Goal: Transaction & Acquisition: Purchase product/service

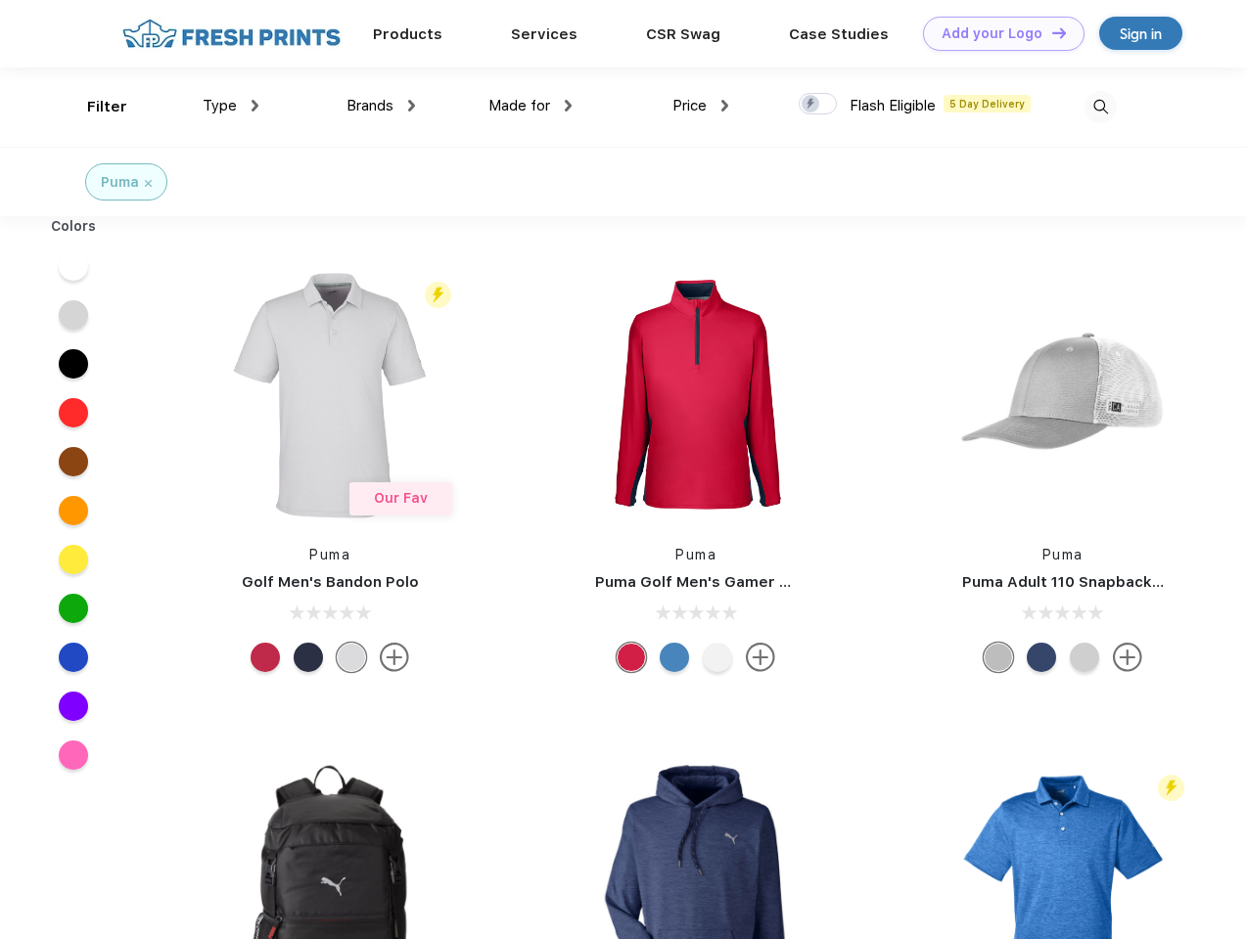
click at [996, 33] on link "Add your Logo Design Tool" at bounding box center [1003, 34] width 161 height 34
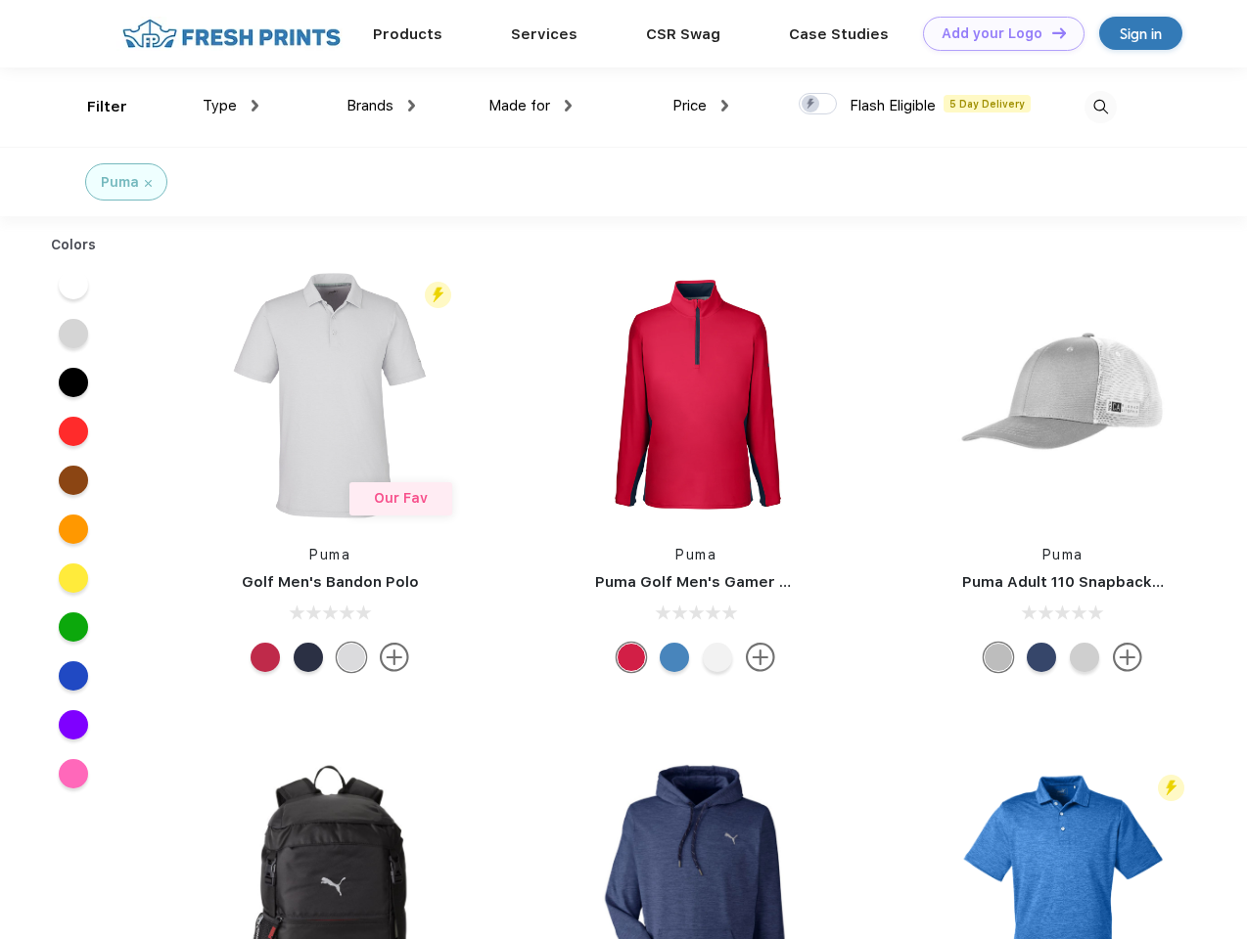
click at [0, 0] on div "Design Tool" at bounding box center [0, 0] width 0 height 0
click at [1050, 32] on link "Add your Logo Design Tool" at bounding box center [1003, 34] width 161 height 34
click at [94, 107] on div "Filter" at bounding box center [107, 107] width 40 height 23
click at [231, 106] on span "Type" at bounding box center [220, 106] width 34 height 18
click at [381, 106] on span "Brands" at bounding box center [369, 106] width 47 height 18
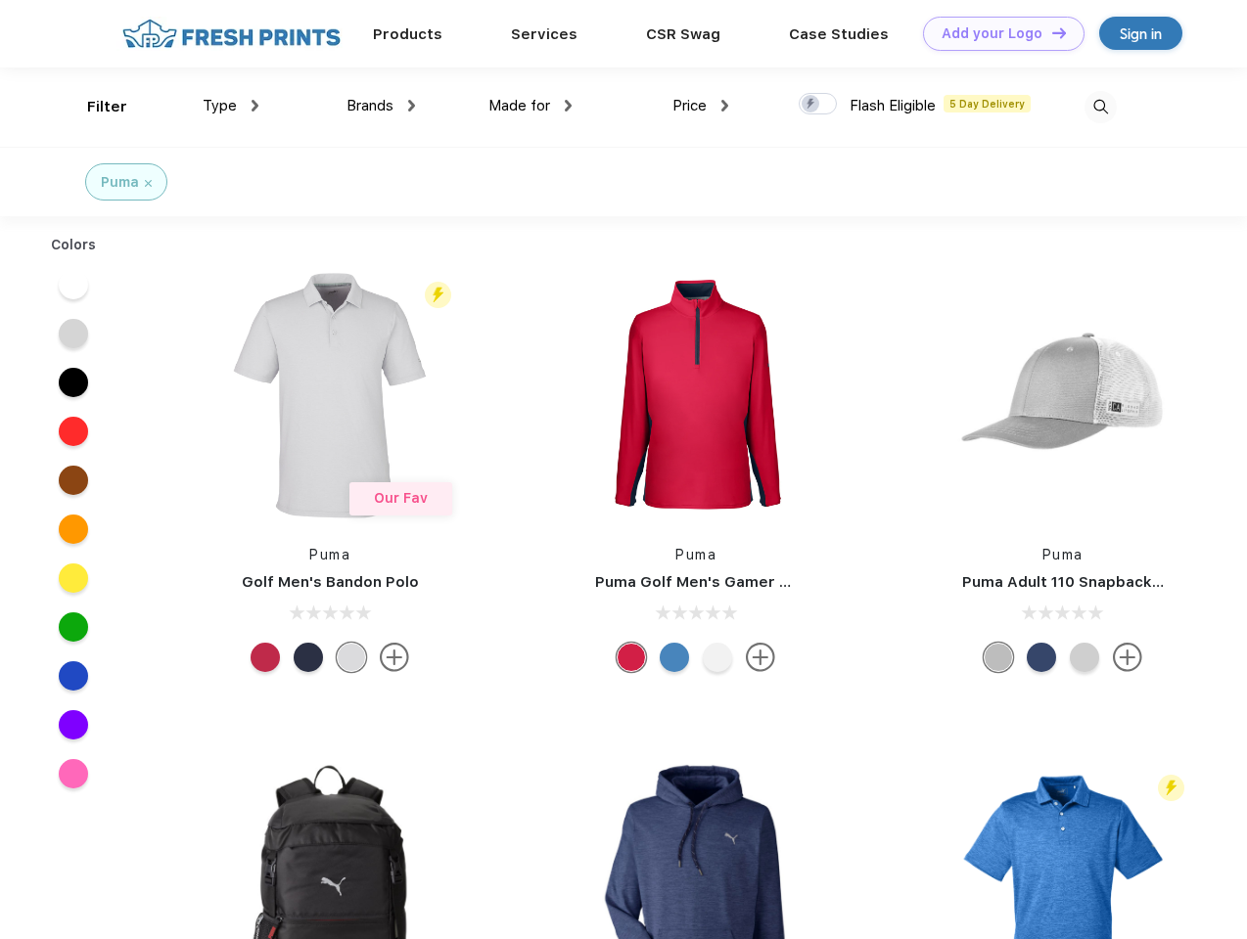
click at [530, 106] on span "Made for" at bounding box center [519, 106] width 62 height 18
click at [701, 106] on span "Price" at bounding box center [689, 106] width 34 height 18
click at [818, 105] on div at bounding box center [818, 104] width 38 height 22
click at [811, 105] on input "checkbox" at bounding box center [805, 98] width 13 height 13
click at [1100, 107] on img at bounding box center [1100, 107] width 32 height 32
